Goal: Task Accomplishment & Management: Use online tool/utility

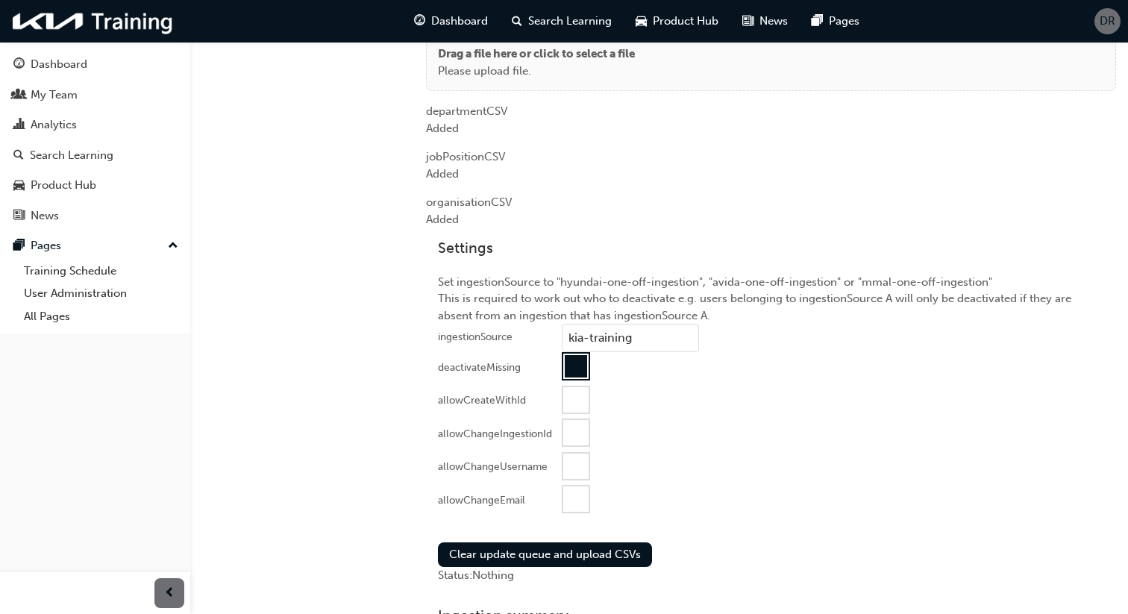
scroll to position [1273, 0]
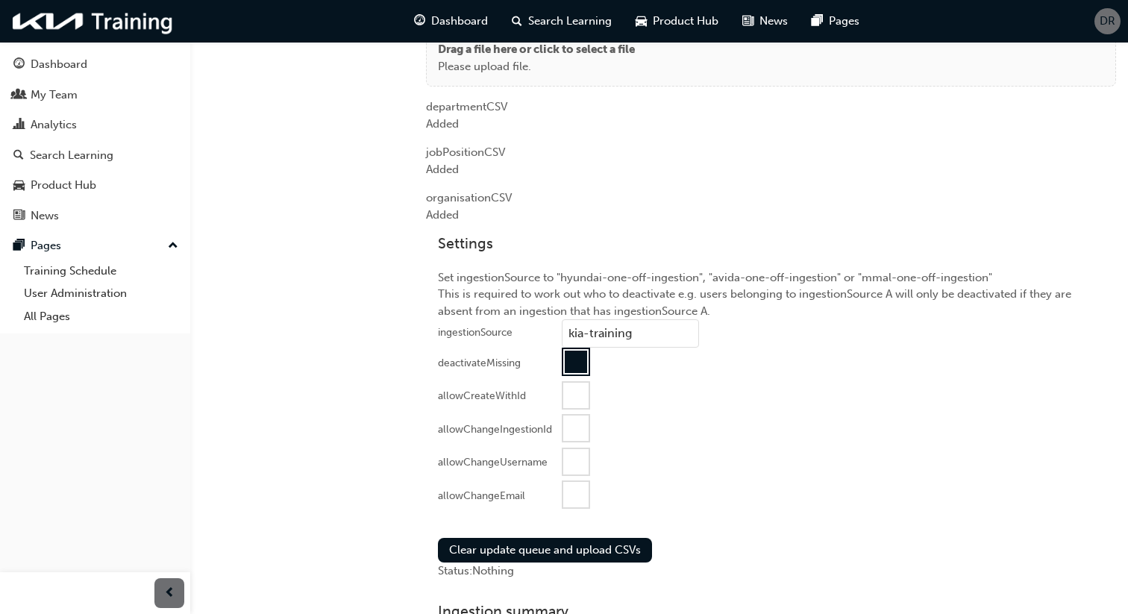
click at [580, 494] on div at bounding box center [575, 494] width 25 height 25
click at [599, 543] on button "Clear update queue and upload CSVs" at bounding box center [545, 550] width 214 height 25
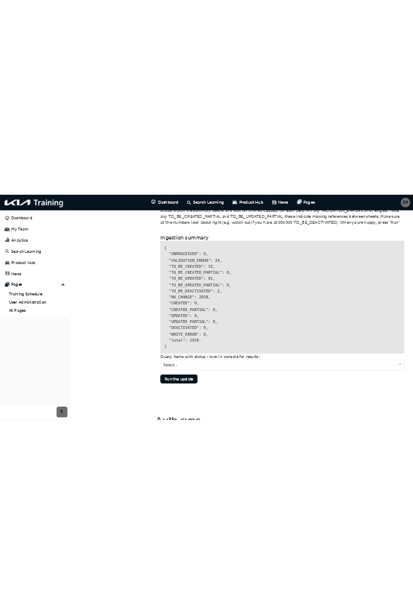
scroll to position [1814, 0]
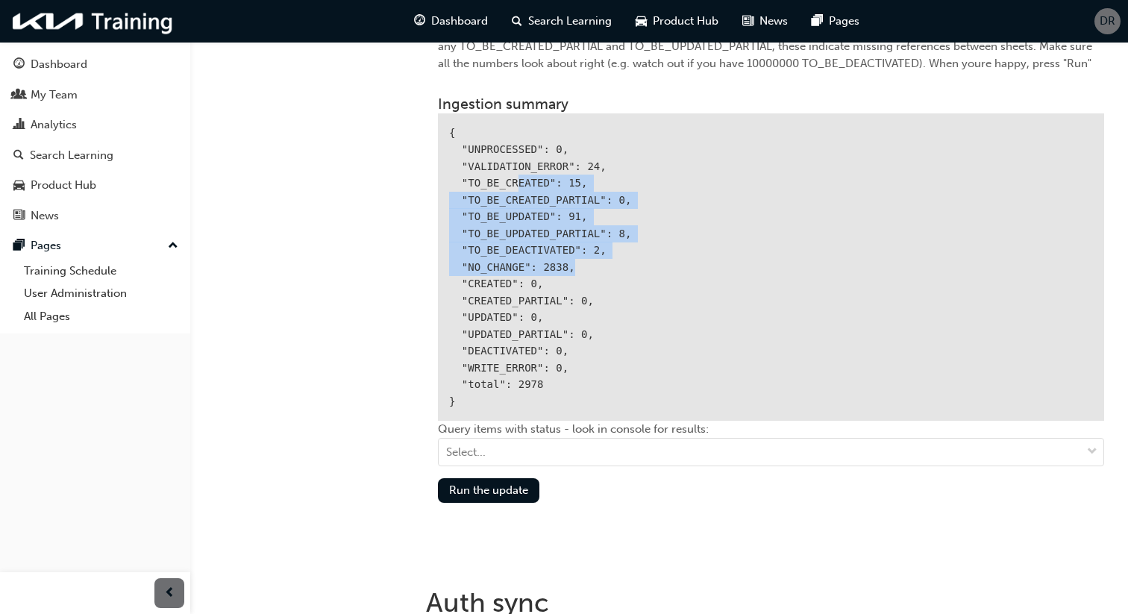
drag, startPoint x: 549, startPoint y: 205, endPoint x: 517, endPoint y: 180, distance: 40.4
click at [517, 180] on div "{ "UNPROCESSED": 0, "VALIDATION_ERROR": 24, "TO_BE_CREATED": 15, "TO_BE_CREATED…" at bounding box center [771, 267] width 666 height 308
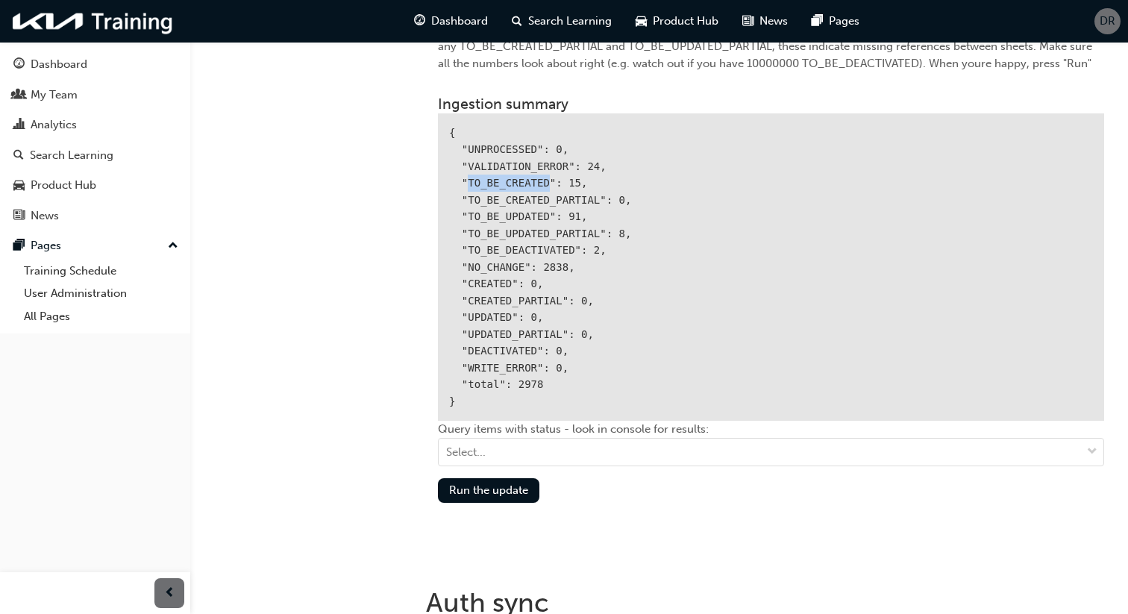
click at [517, 180] on div "{ "UNPROCESSED": 0, "VALIDATION_ERROR": 24, "TO_BE_CREATED": 15, "TO_BE_CREATED…" at bounding box center [771, 267] width 666 height 308
click at [504, 208] on div "{ "UNPROCESSED": 0, "VALIDATION_ERROR": 24, "TO_BE_CREATED": 15, "TO_BE_CREATED…" at bounding box center [771, 267] width 666 height 308
click at [509, 241] on div "{ "UNPROCESSED": 0, "VALIDATION_ERROR": 24, "TO_BE_CREATED": 15, "TO_BE_CREATED…" at bounding box center [771, 267] width 666 height 308
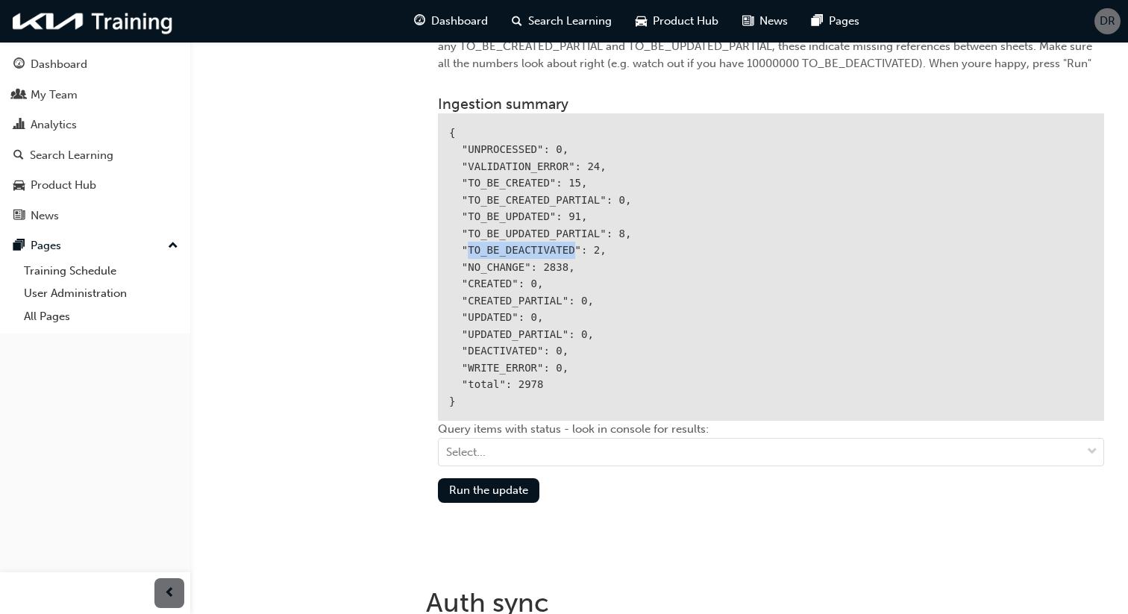
click at [509, 241] on div "{ "UNPROCESSED": 0, "VALIDATION_ERROR": 24, "TO_BE_CREATED": 15, "TO_BE_CREATED…" at bounding box center [771, 267] width 666 height 308
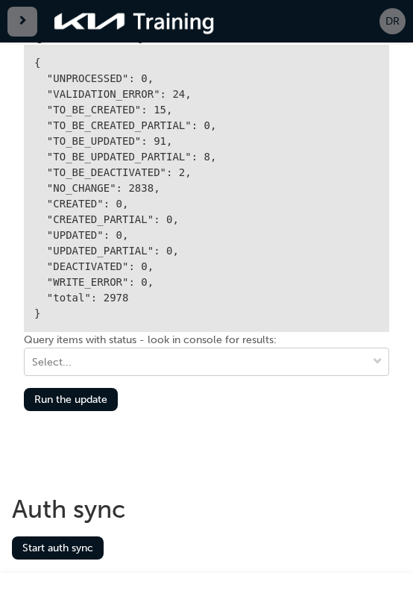
click at [171, 367] on div "Select..." at bounding box center [196, 361] width 342 height 25
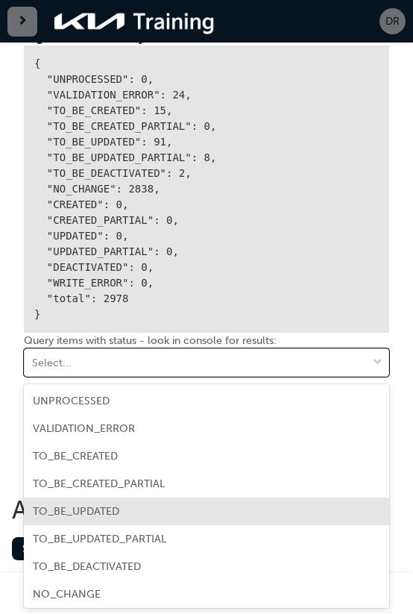
click at [218, 499] on div "TO_BE_UPDATED" at bounding box center [206, 511] width 365 height 28
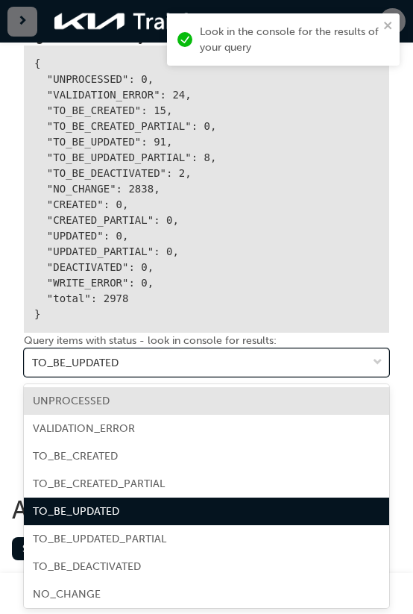
click at [294, 278] on div "{ "UNPROCESSED": 0, "VALIDATION_ERROR": 24, "TO_BE_CREATED": 15, "TO_BE_CREATED…" at bounding box center [206, 188] width 365 height 287
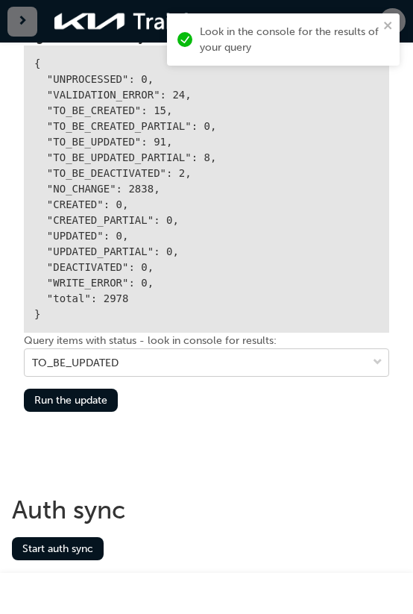
click at [242, 361] on div "TO_BE_UPDATED" at bounding box center [196, 362] width 342 height 25
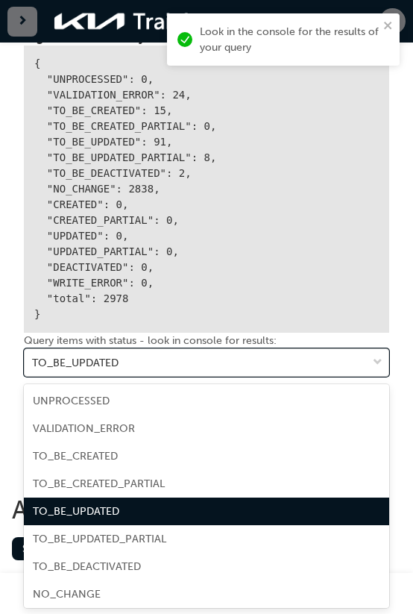
scroll to position [2257, 0]
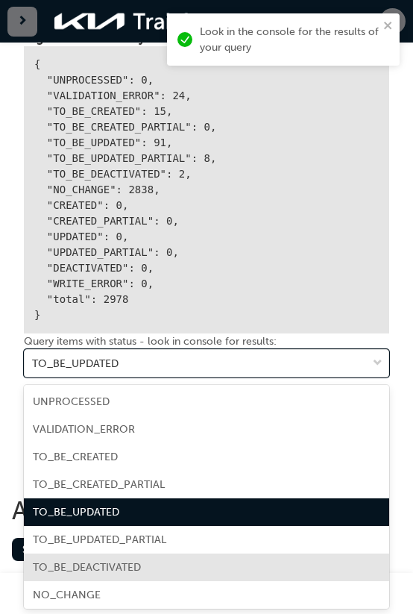
drag, startPoint x: 237, startPoint y: 561, endPoint x: 411, endPoint y: 476, distance: 193.4
click at [237, 561] on div "TO_BE_DEACTIVATED" at bounding box center [206, 567] width 365 height 28
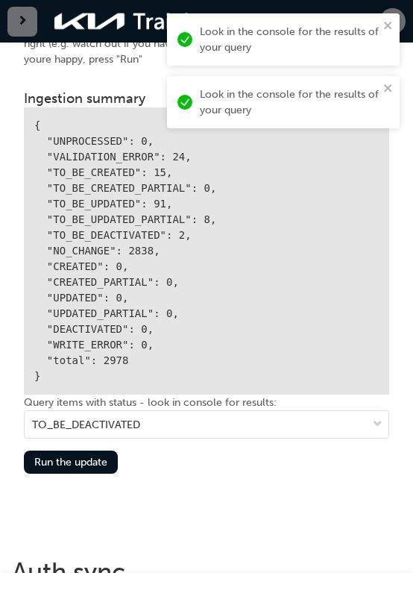
scroll to position [2195, 0]
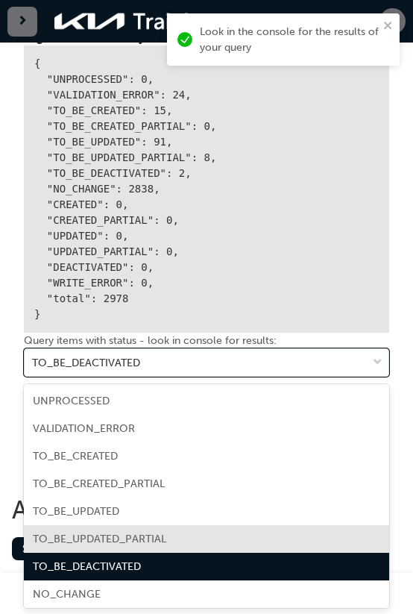
click at [121, 543] on span "TO_BE_UPDATED_PARTIAL" at bounding box center [99, 538] width 133 height 13
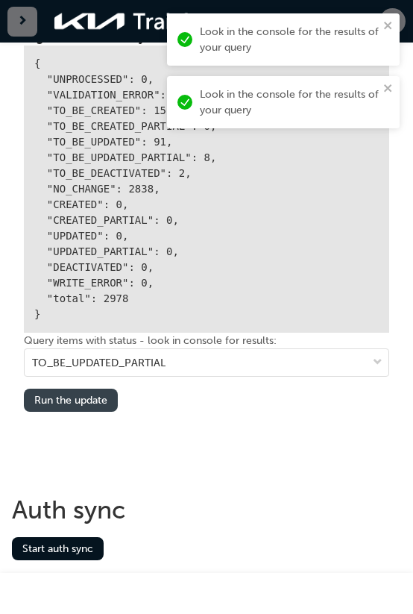
click at [107, 399] on button "Run the update" at bounding box center [71, 400] width 94 height 23
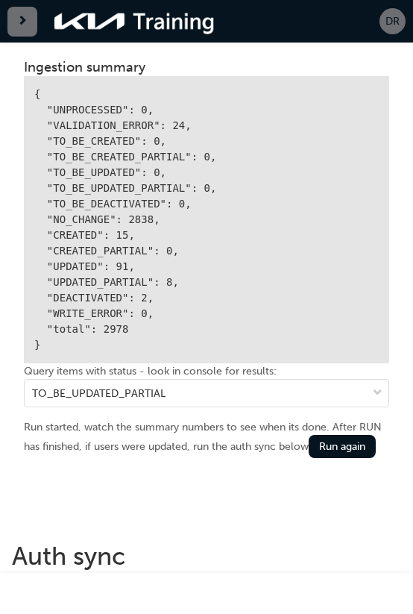
scroll to position [2281, 0]
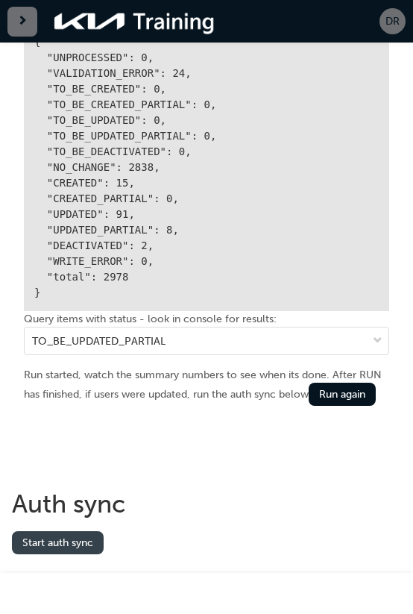
drag, startPoint x: 92, startPoint y: 551, endPoint x: 94, endPoint y: 538, distance: 13.6
click at [92, 551] on button "Start auth sync" at bounding box center [58, 542] width 92 height 23
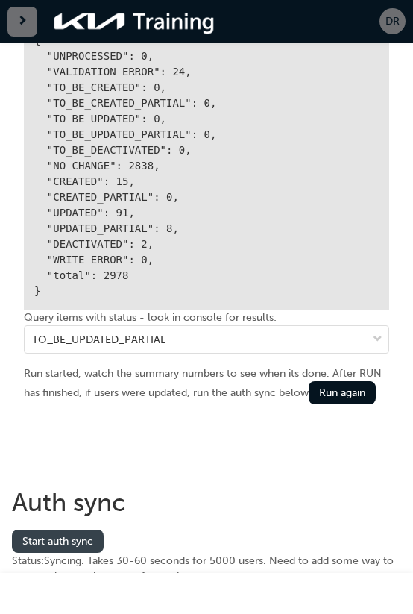
click at [71, 538] on button "Start auth sync" at bounding box center [58, 540] width 92 height 23
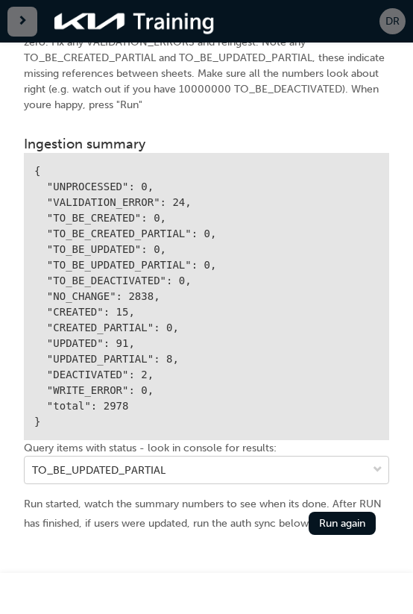
scroll to position [2258, 0]
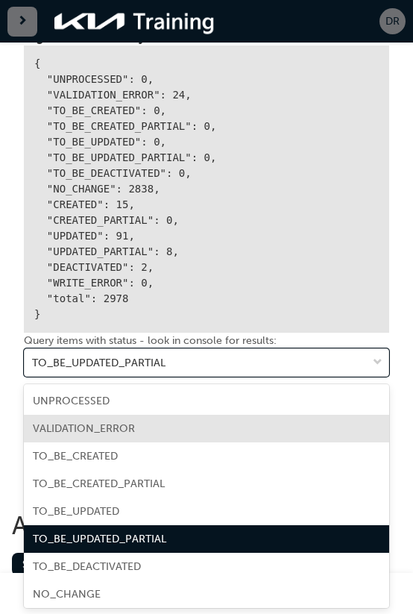
click at [184, 433] on div "VALIDATION_ERROR" at bounding box center [206, 429] width 365 height 28
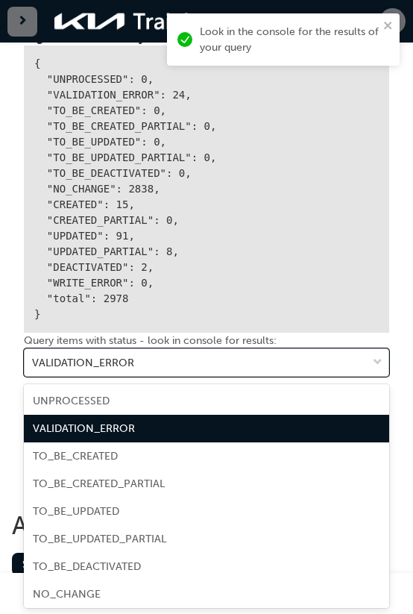
click at [166, 365] on div "VALIDATION_ERROR" at bounding box center [196, 362] width 342 height 25
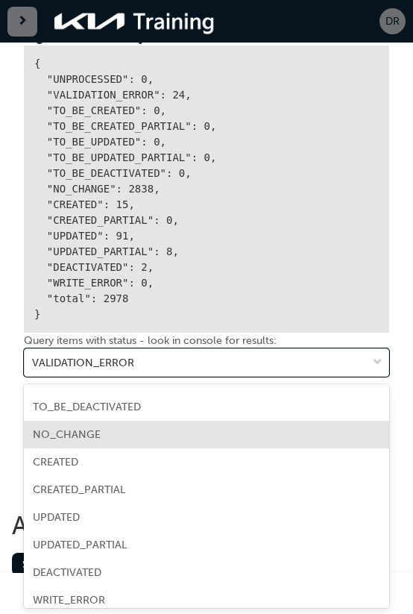
scroll to position [169, 0]
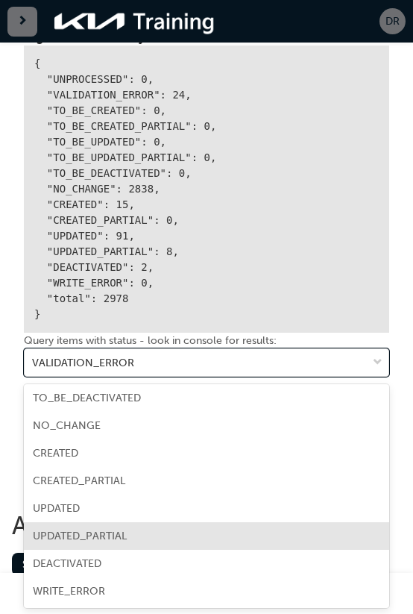
click at [209, 527] on div "UPDATED_PARTIAL" at bounding box center [206, 536] width 365 height 28
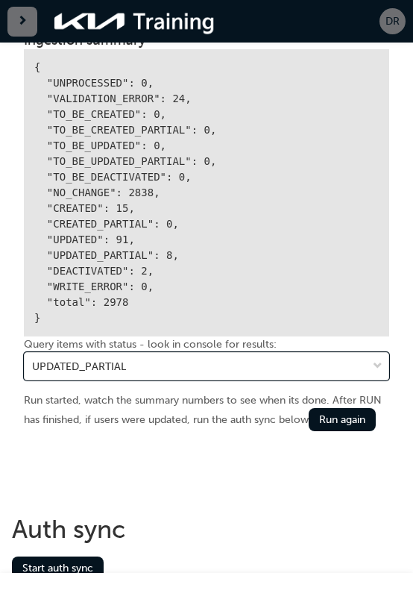
scroll to position [2239, 0]
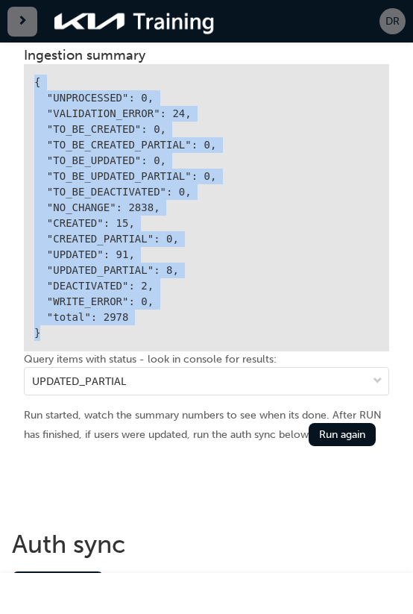
drag, startPoint x: 28, startPoint y: 74, endPoint x: 118, endPoint y: 338, distance: 279.0
click at [116, 342] on div "{ "UNPROCESSED": 0, "VALIDATION_ERROR": 24, "TO_BE_CREATED": 0, "TO_BE_CREATED_…" at bounding box center [206, 207] width 365 height 287
copy div "{ "UNPROCESSED": 0, "VALIDATION_ERROR": 24, "TO_BE_CREATED": 0, "TO_BE_CREATED_…"
